Goal: Find specific page/section: Locate a particular part of the current website

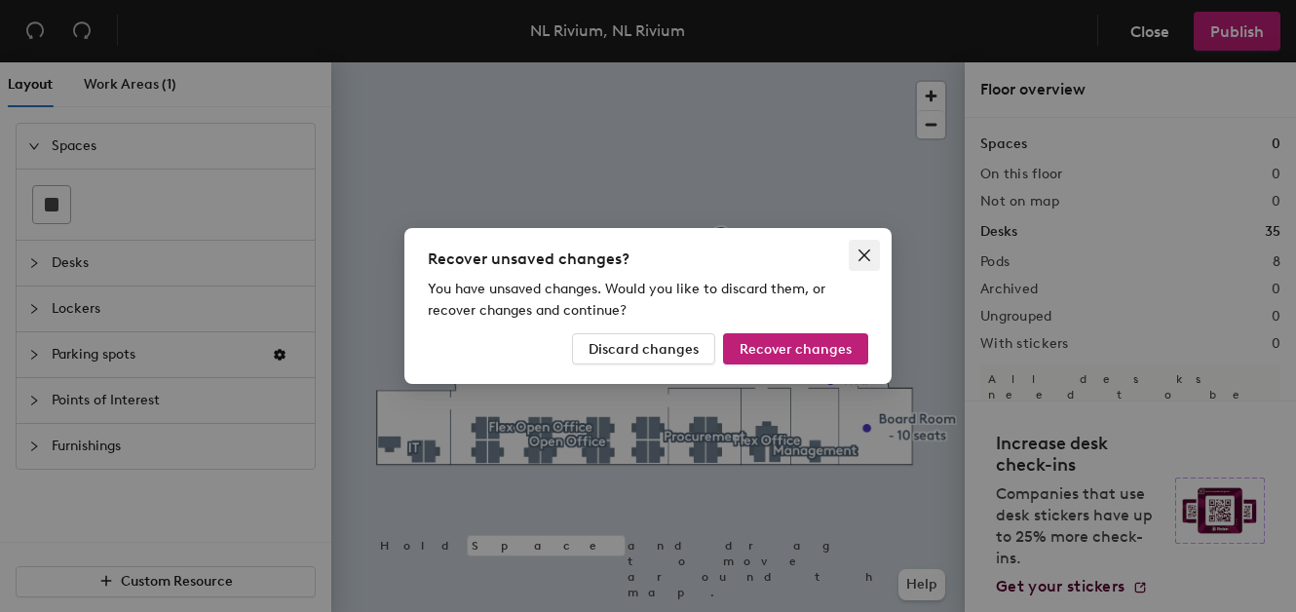
click at [865, 256] on icon "close" at bounding box center [864, 255] width 12 height 12
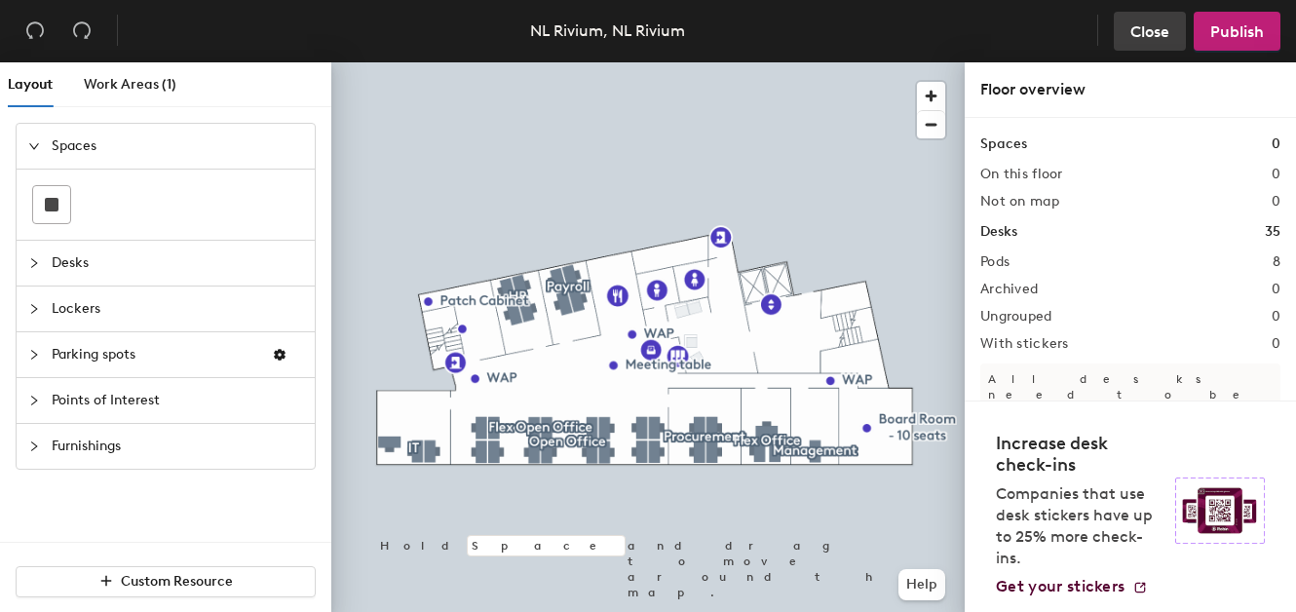
click at [1132, 38] on span "Close" at bounding box center [1149, 31] width 39 height 19
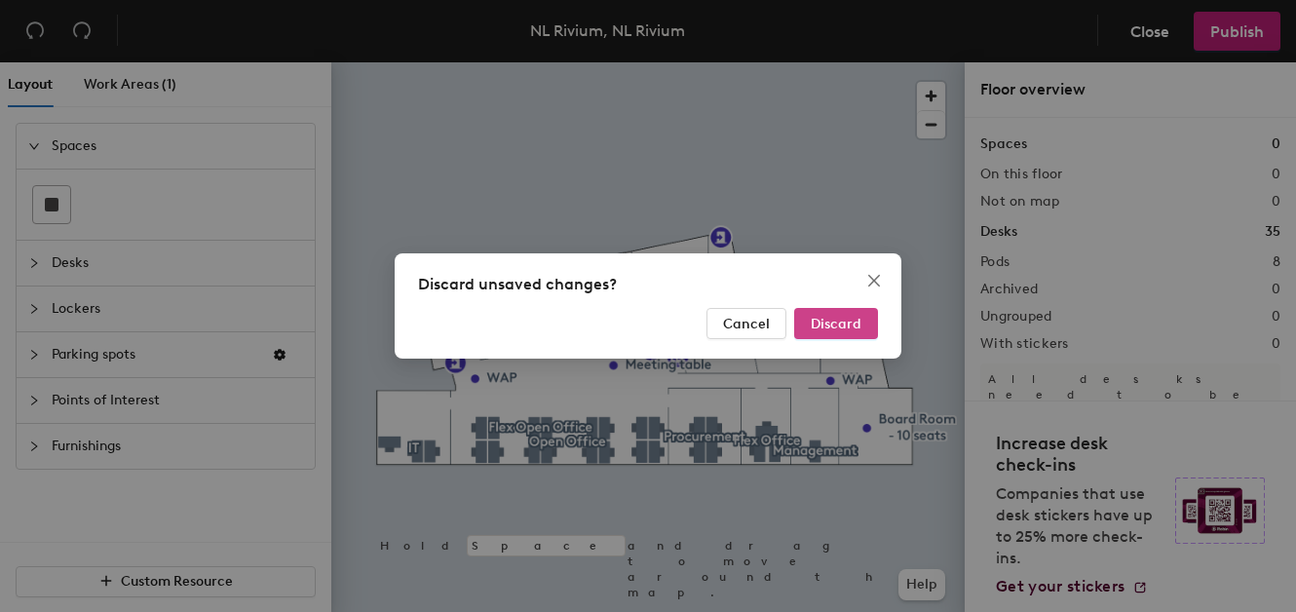
click at [845, 313] on button "Discard" at bounding box center [836, 323] width 84 height 31
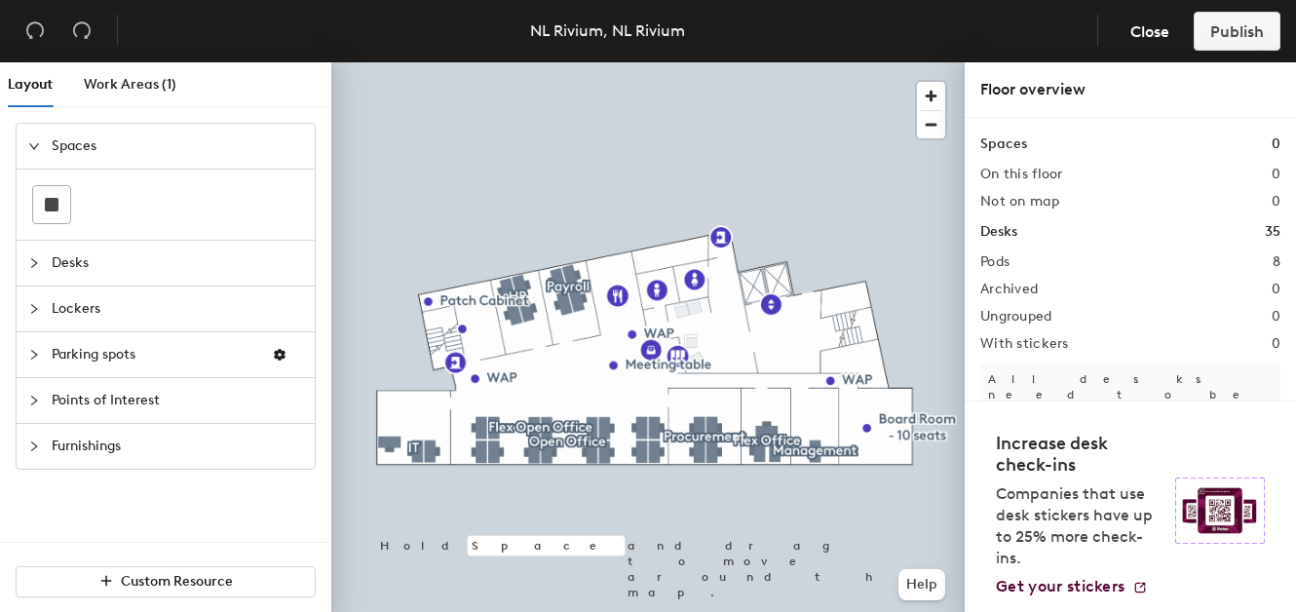
click at [75, 308] on span "Lockers" at bounding box center [177, 308] width 251 height 45
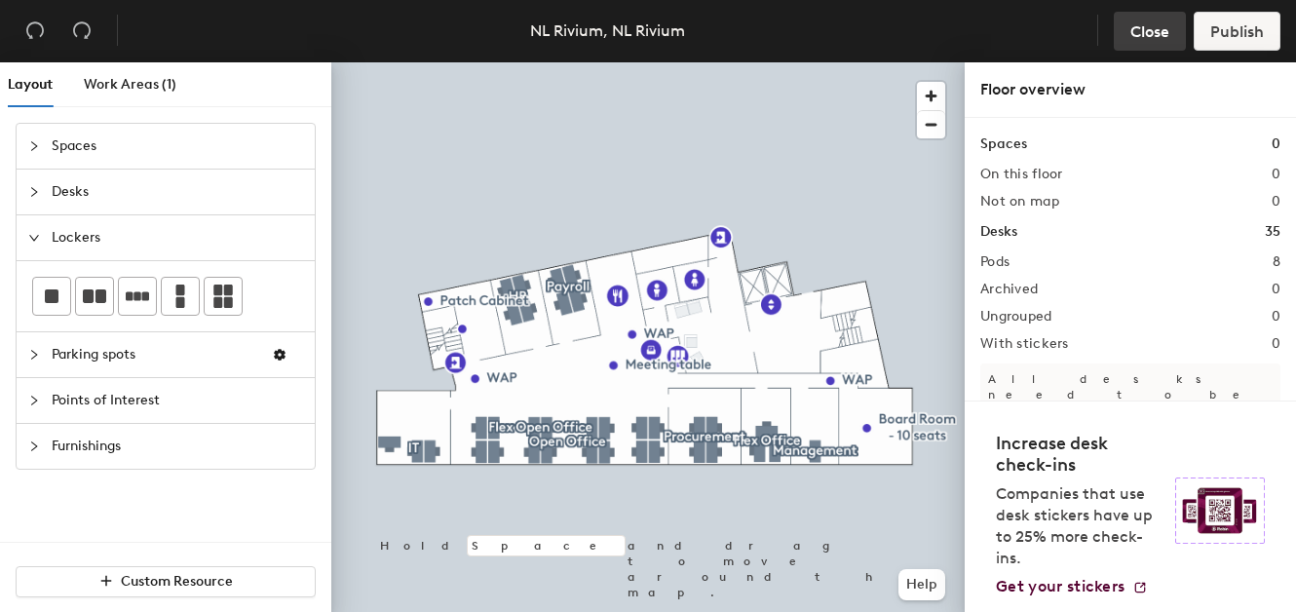
click at [1138, 36] on span "Close" at bounding box center [1149, 31] width 39 height 19
